Goal: Check status: Check status

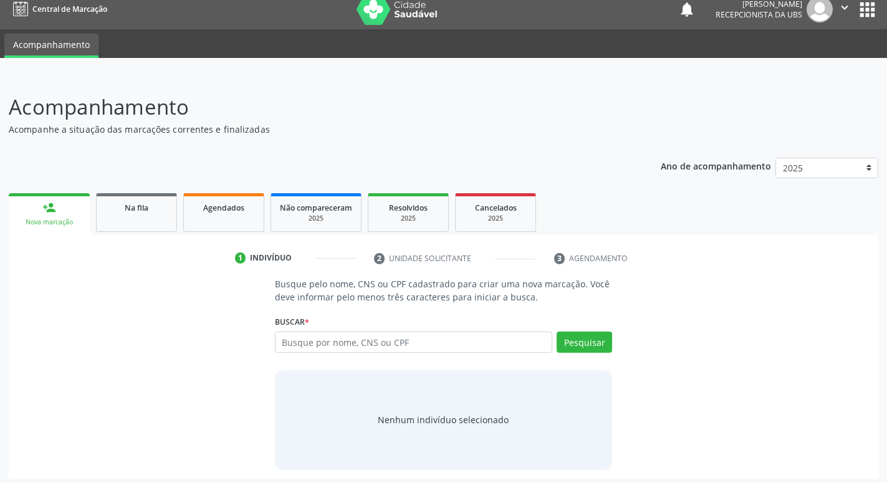
scroll to position [15, 0]
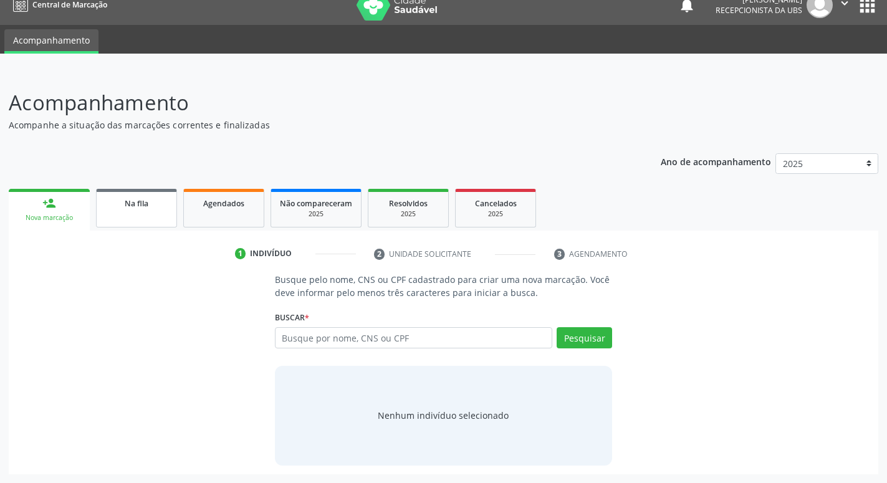
click at [131, 208] on span "Na fila" at bounding box center [137, 203] width 24 height 11
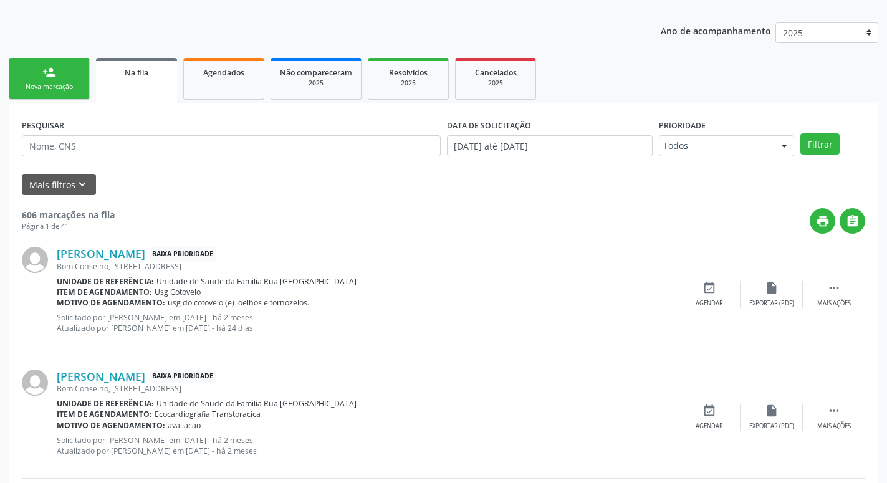
scroll to position [127, 0]
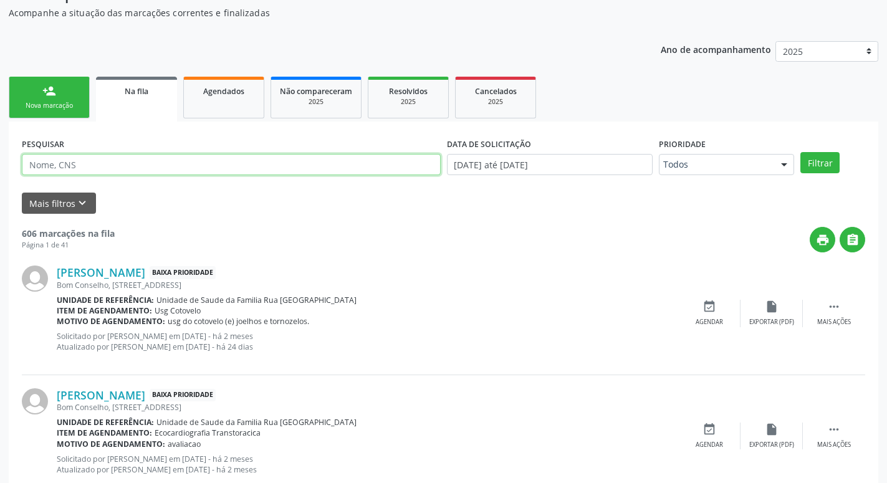
click at [214, 166] on input "text" at bounding box center [231, 164] width 419 height 21
type input "706801299307422"
click at [800, 152] on button "Filtrar" at bounding box center [819, 162] width 39 height 21
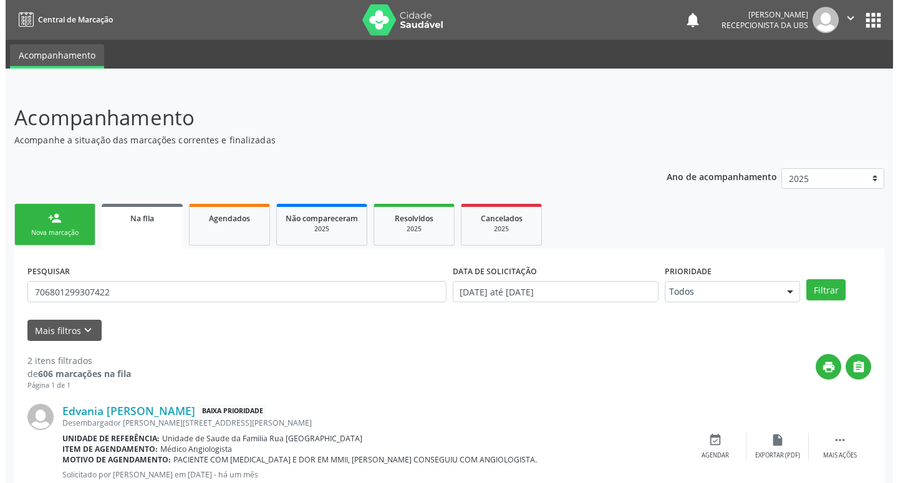
scroll to position [152, 0]
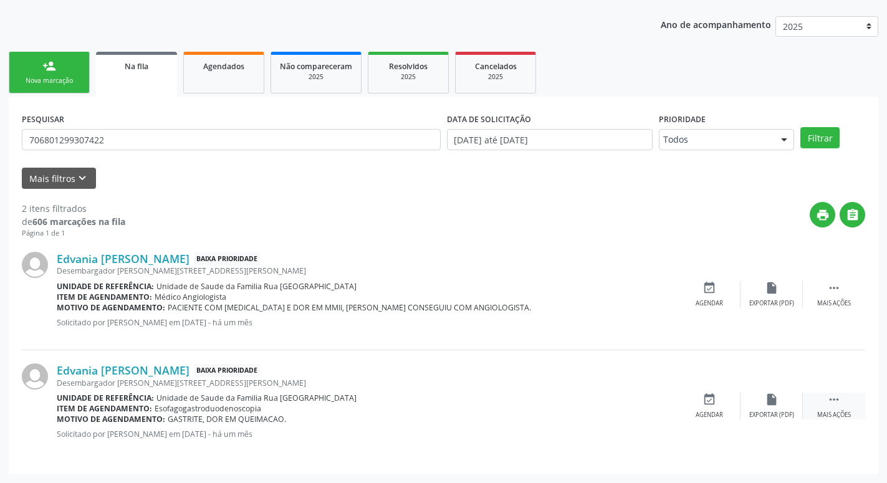
click at [834, 406] on icon "" at bounding box center [834, 400] width 14 height 14
click at [704, 411] on div "Cancelar" at bounding box center [708, 415] width 29 height 9
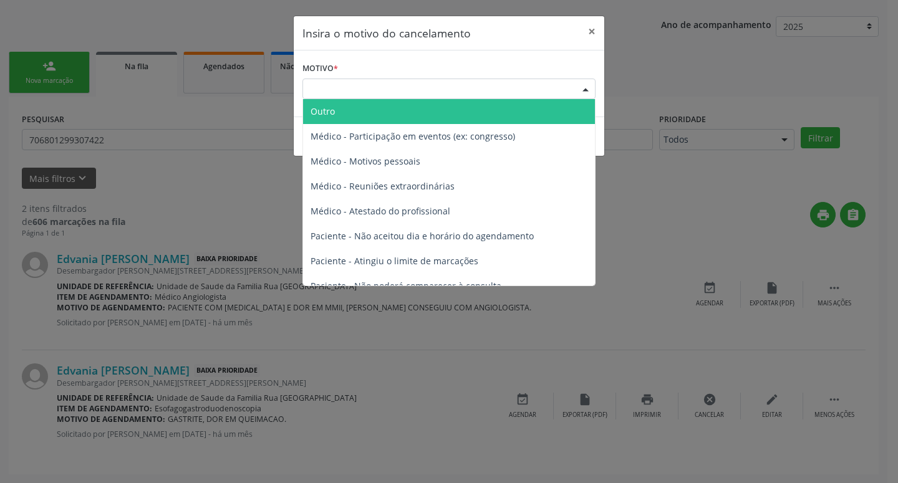
click at [429, 83] on div "Escolha o motivo" at bounding box center [448, 89] width 293 height 21
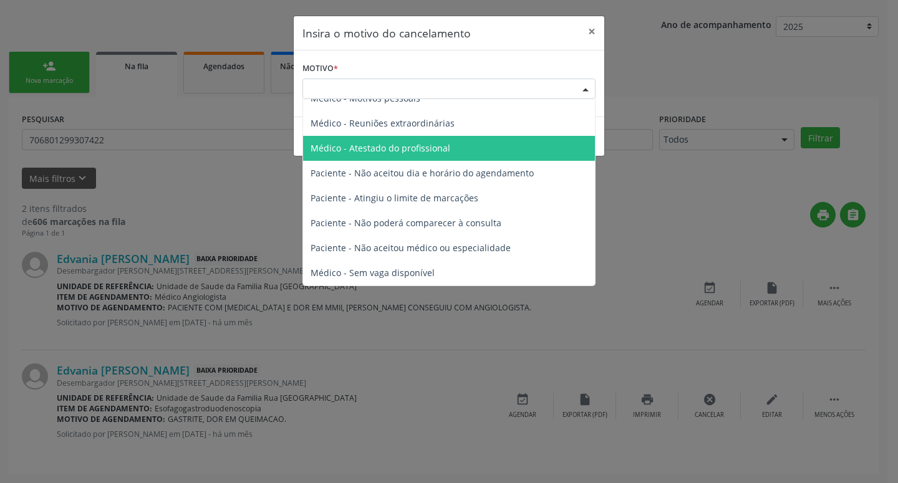
scroll to position [0, 0]
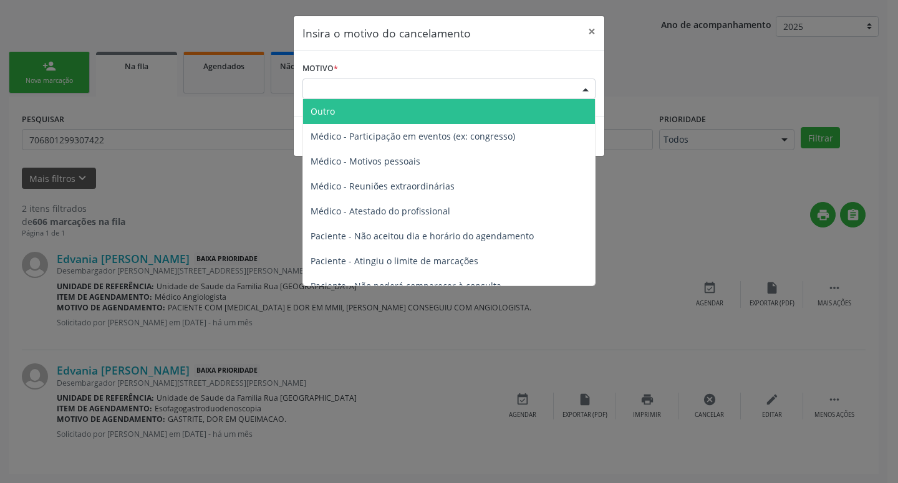
click at [363, 108] on span "Outro" at bounding box center [449, 111] width 292 height 25
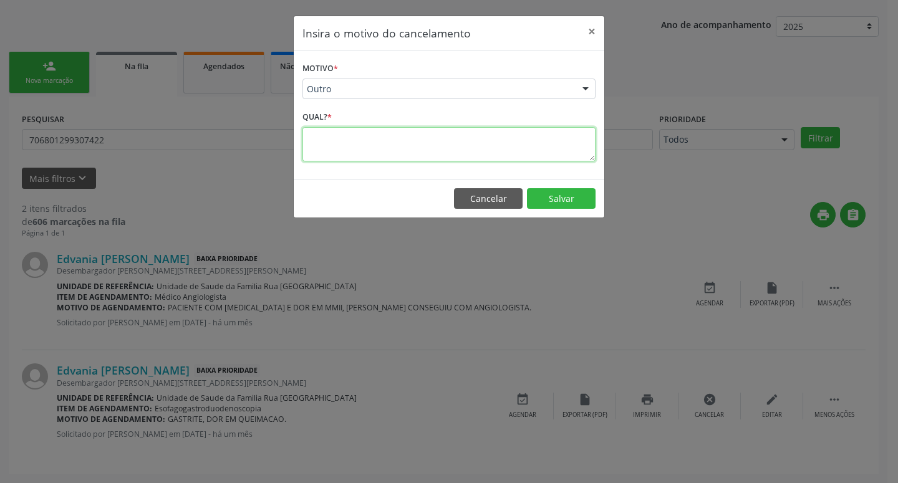
click at [362, 153] on textarea at bounding box center [448, 144] width 293 height 34
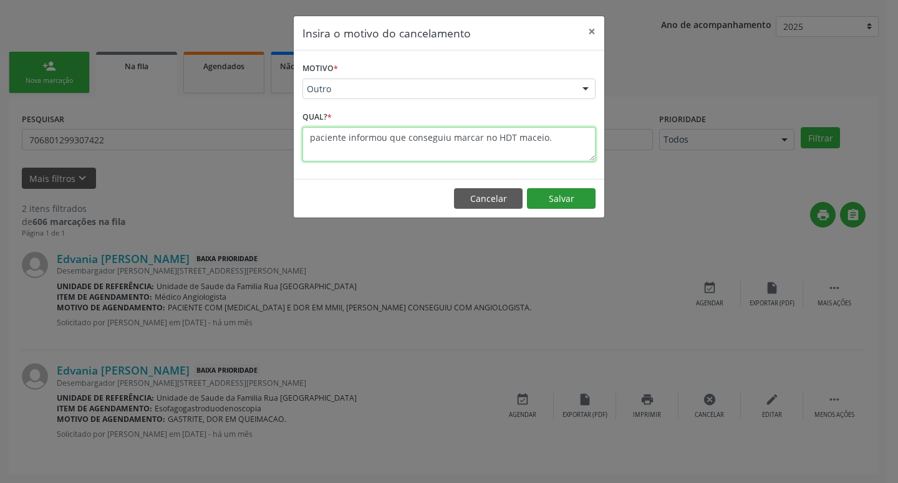
type textarea "paciente informou que conseguiu marcar no HDT maceio."
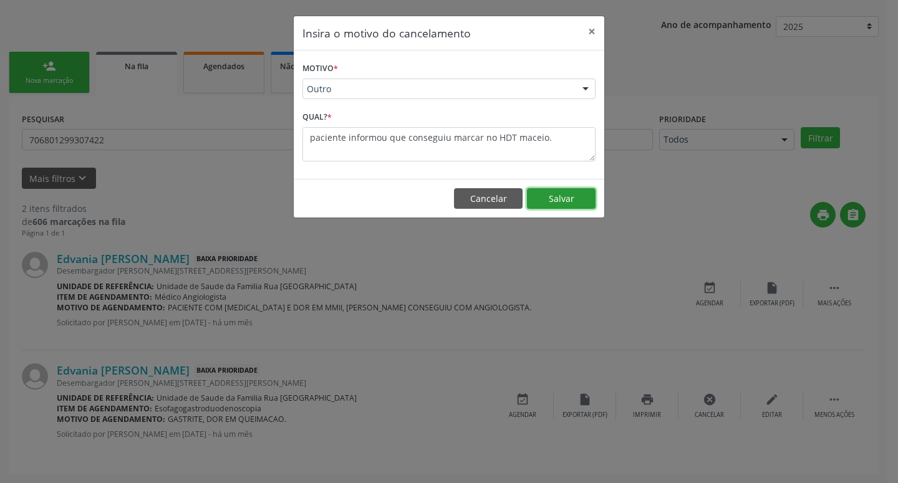
click at [549, 201] on button "Salvar" at bounding box center [561, 198] width 69 height 21
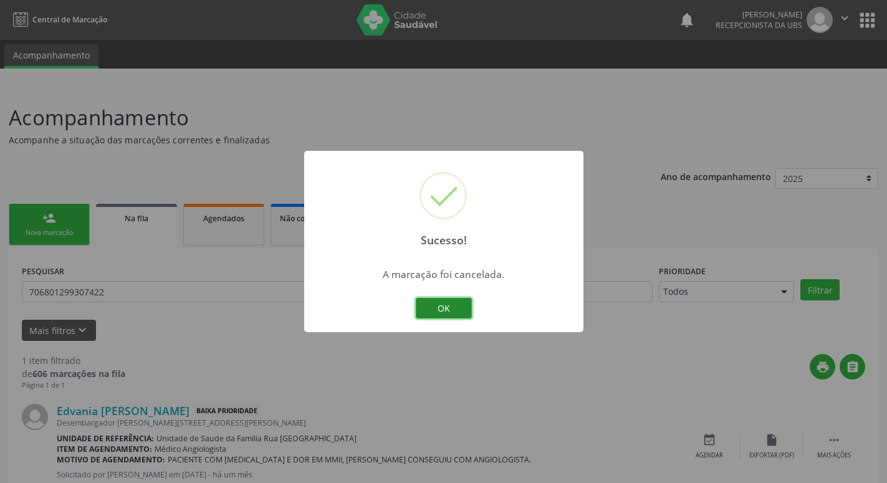
click at [441, 302] on button "OK" at bounding box center [444, 308] width 56 height 21
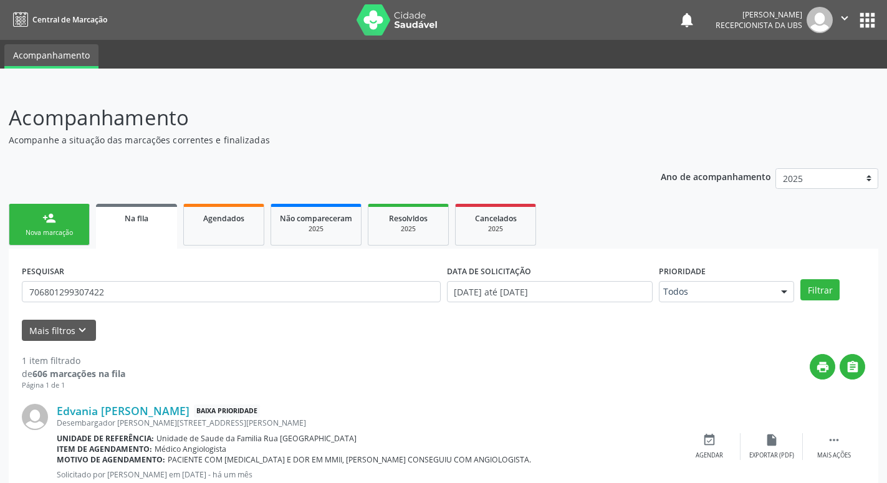
scroll to position [41, 0]
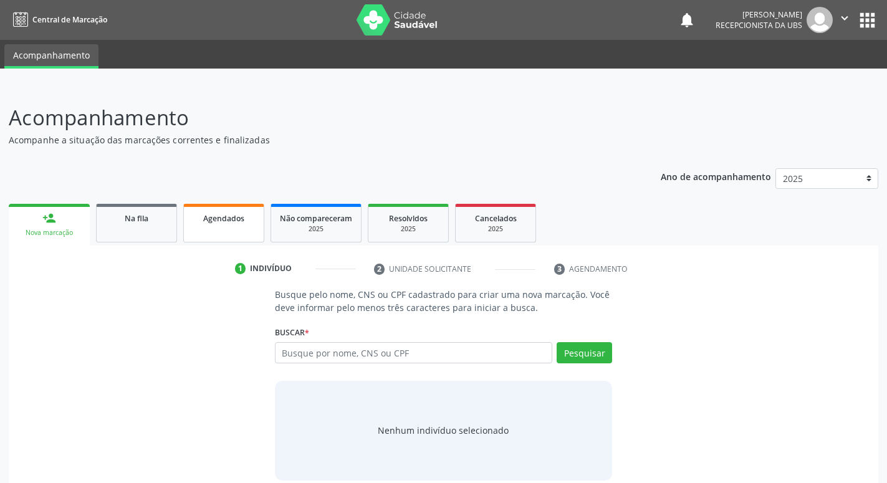
click at [237, 224] on div "Agendados" at bounding box center [224, 217] width 62 height 13
click at [153, 215] on div "Na fila" at bounding box center [136, 217] width 62 height 13
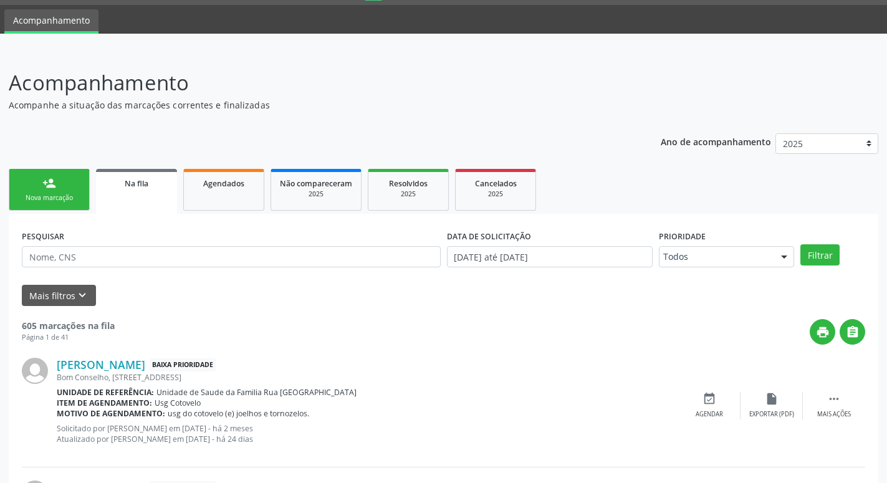
scroll to position [64, 0]
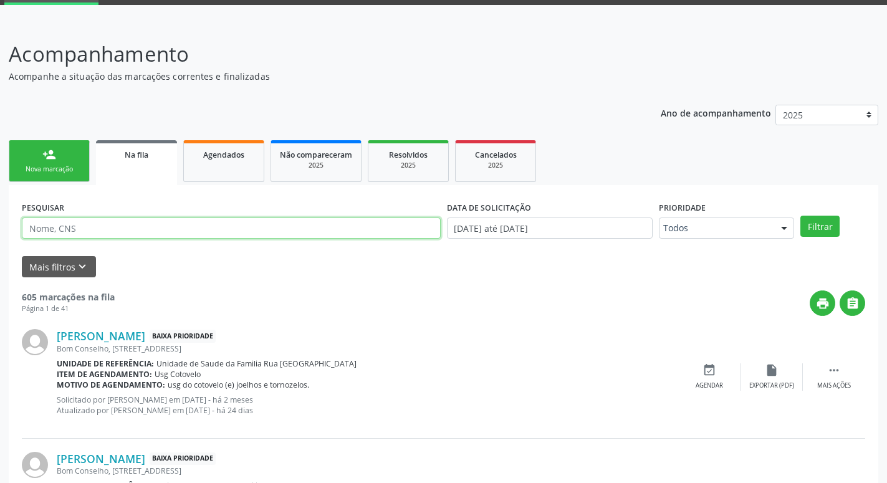
click at [151, 229] on input "text" at bounding box center [231, 228] width 419 height 21
click at [266, 229] on input "text" at bounding box center [231, 228] width 419 height 21
type input "704208234845689"
click at [800, 216] on button "Filtrar" at bounding box center [819, 226] width 39 height 21
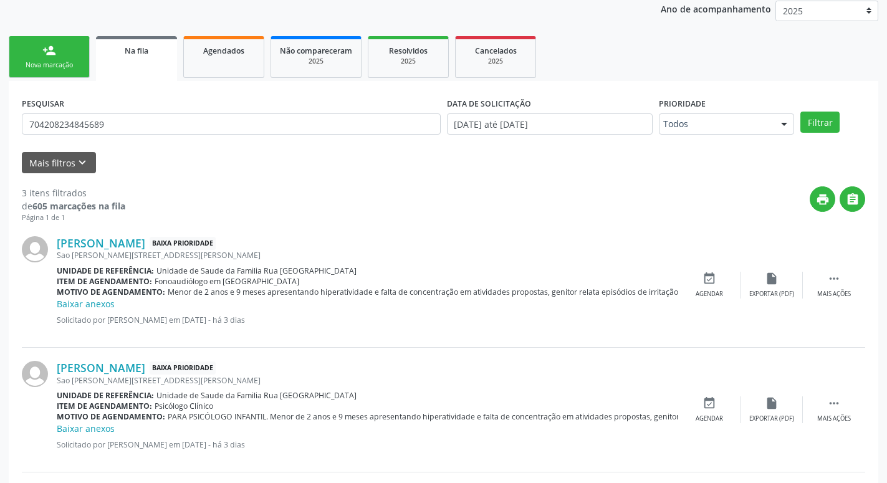
scroll to position [60, 0]
